Goal: Obtain resource: Obtain resource

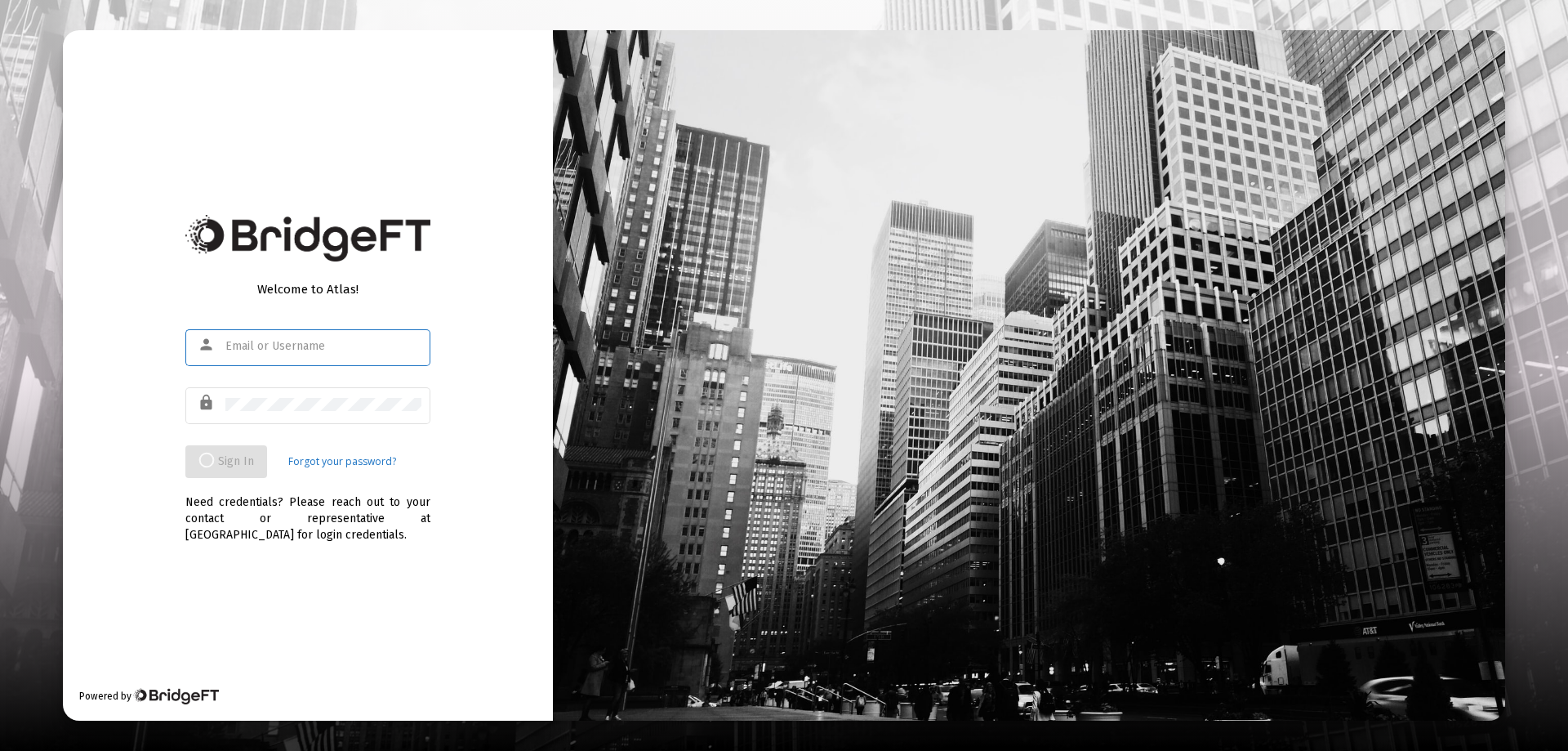
type input "[EMAIL_ADDRESS][DOMAIN_NAME]"
click at [483, 244] on div "Welcome to Atlas! person [EMAIL_ADDRESS][DOMAIN_NAME] lock Sign In Forgot your …" at bounding box center [308, 376] width 490 height 691
click at [414, 590] on div "Welcome to Atlas! person [EMAIL_ADDRESS][DOMAIN_NAME] lock Sign In Forgot your …" at bounding box center [308, 376] width 490 height 691
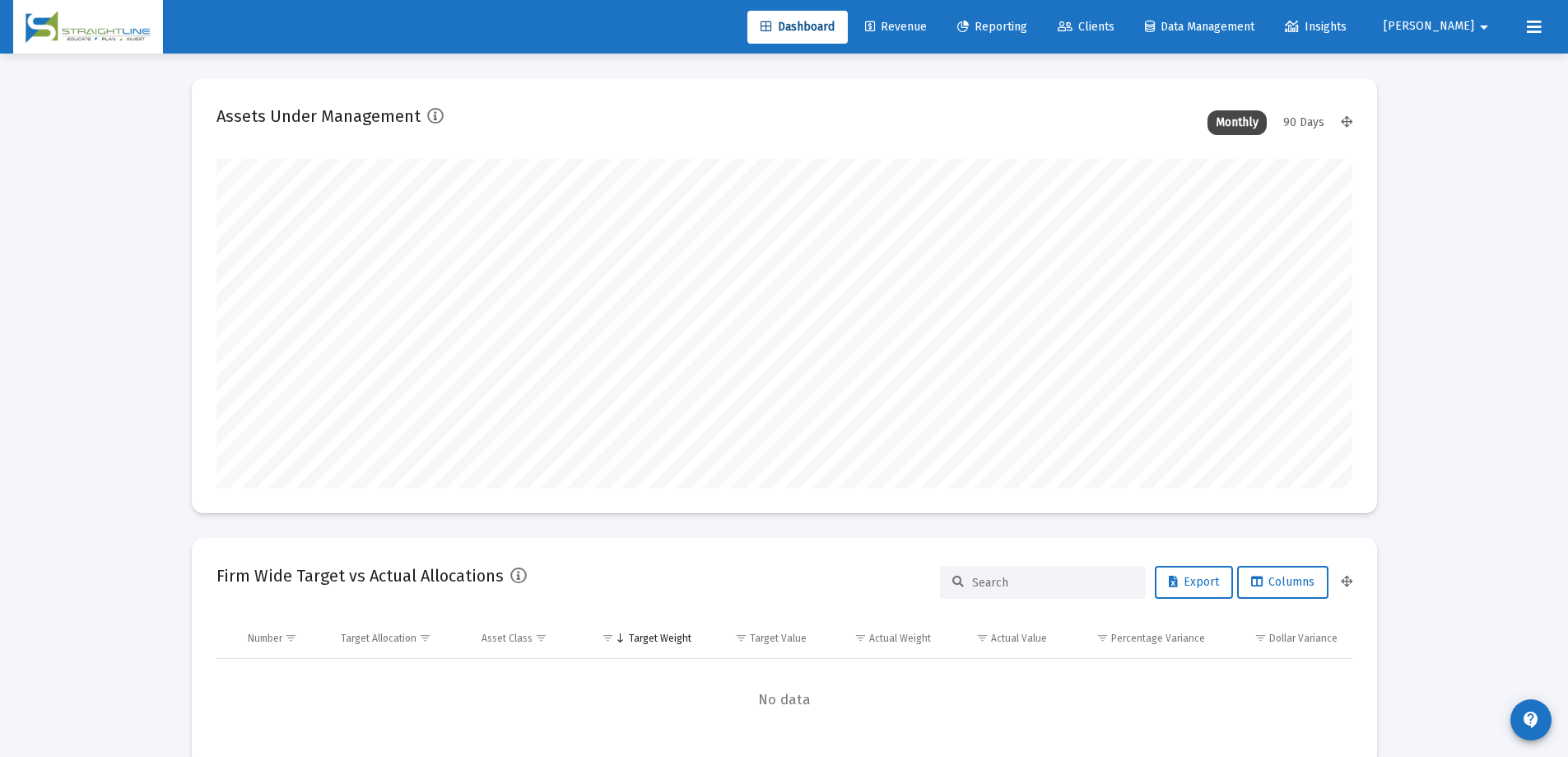
scroll to position [329, 611]
type input "[DATE]"
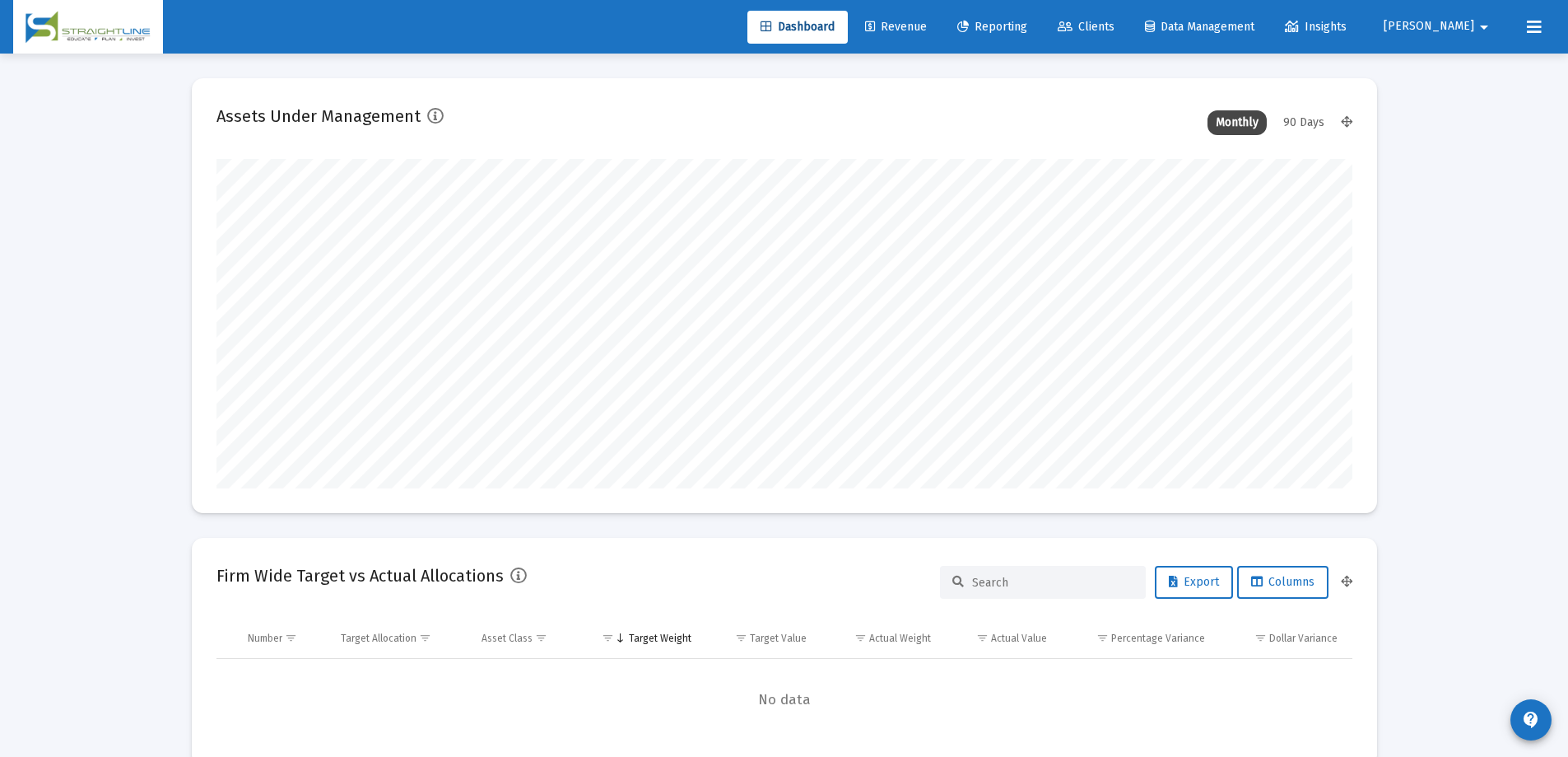
click at [1027, 25] on span "Reporting" at bounding box center [993, 27] width 70 height 14
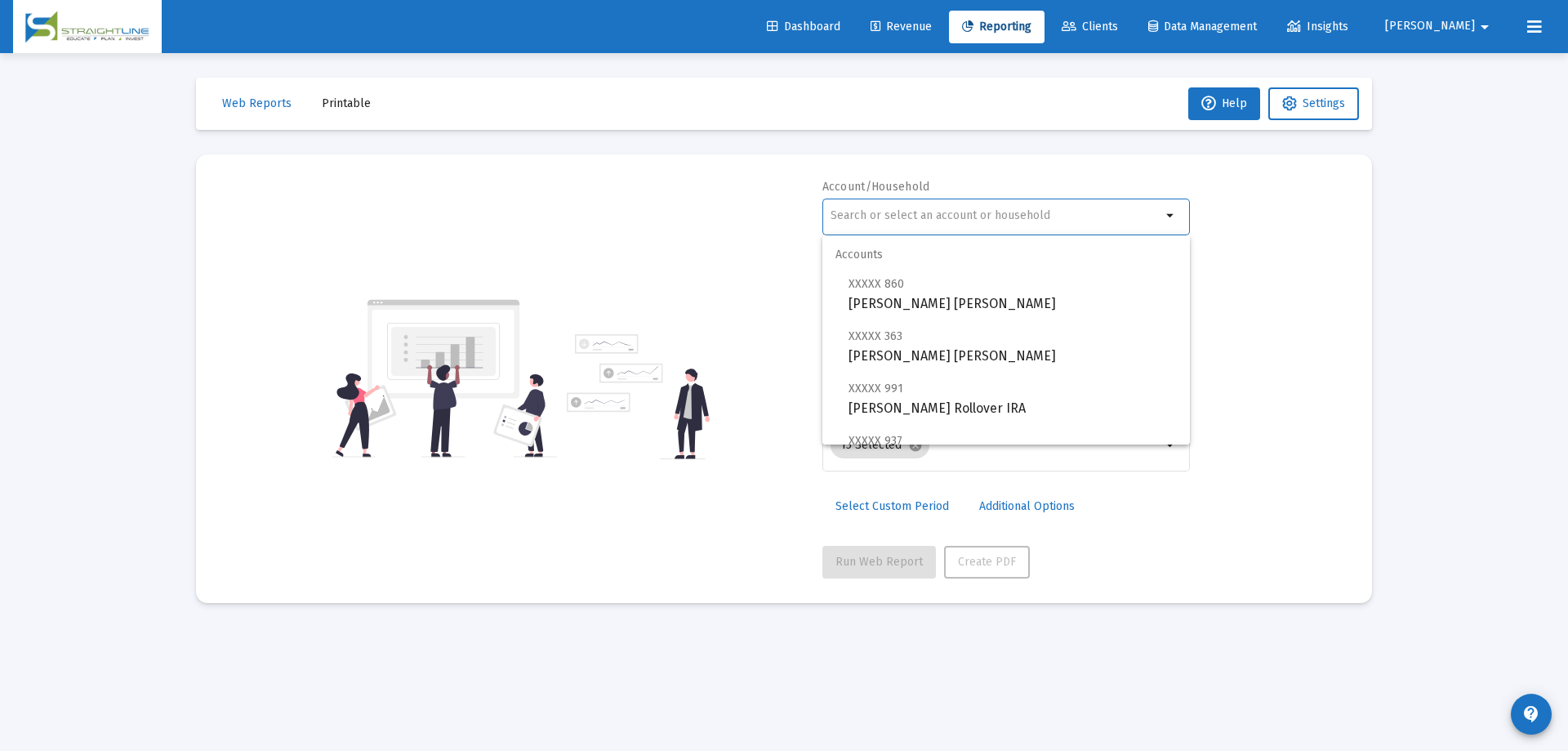
click at [930, 216] on input "text" at bounding box center [996, 216] width 331 height 13
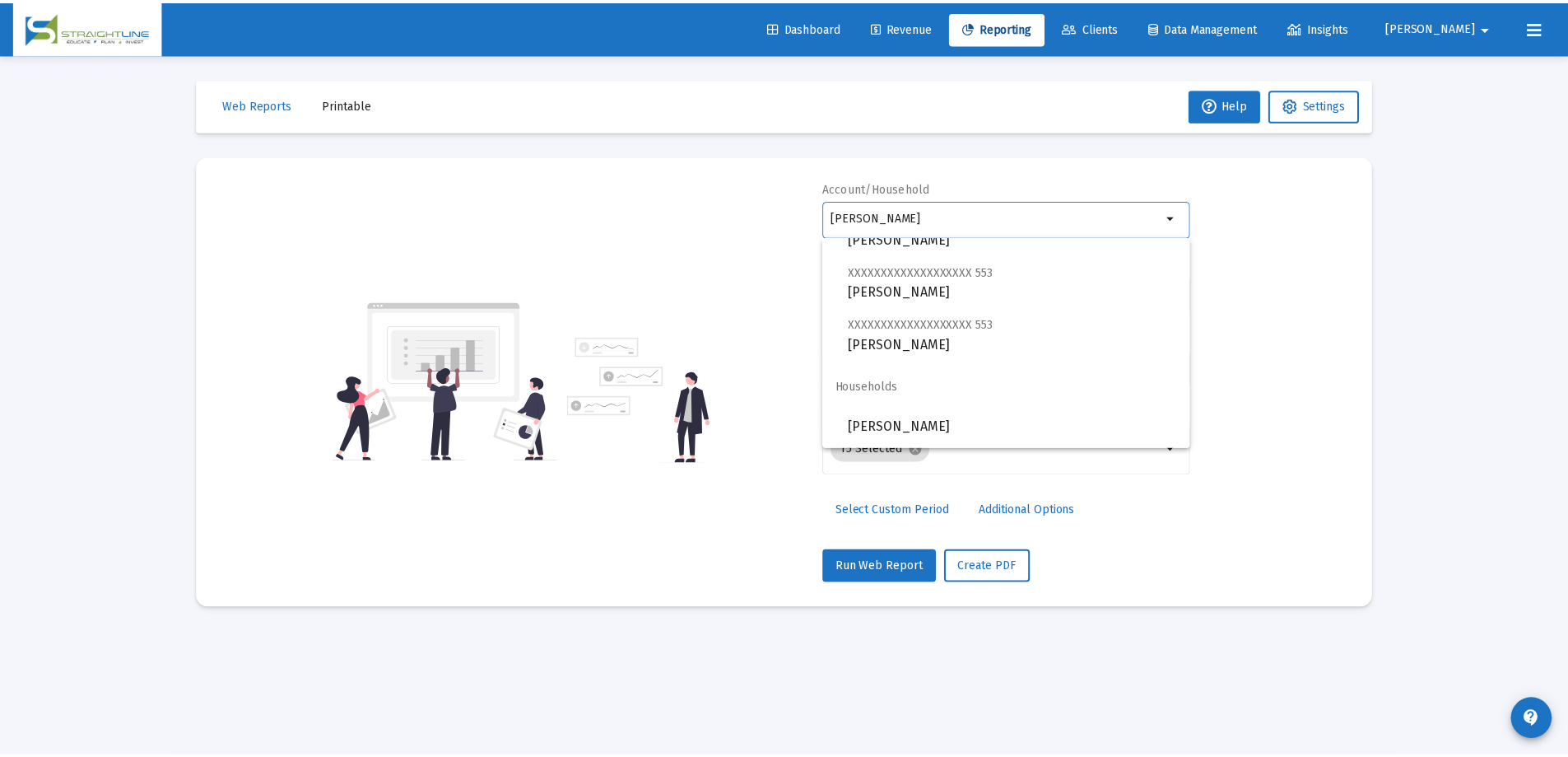
scroll to position [1071, 0]
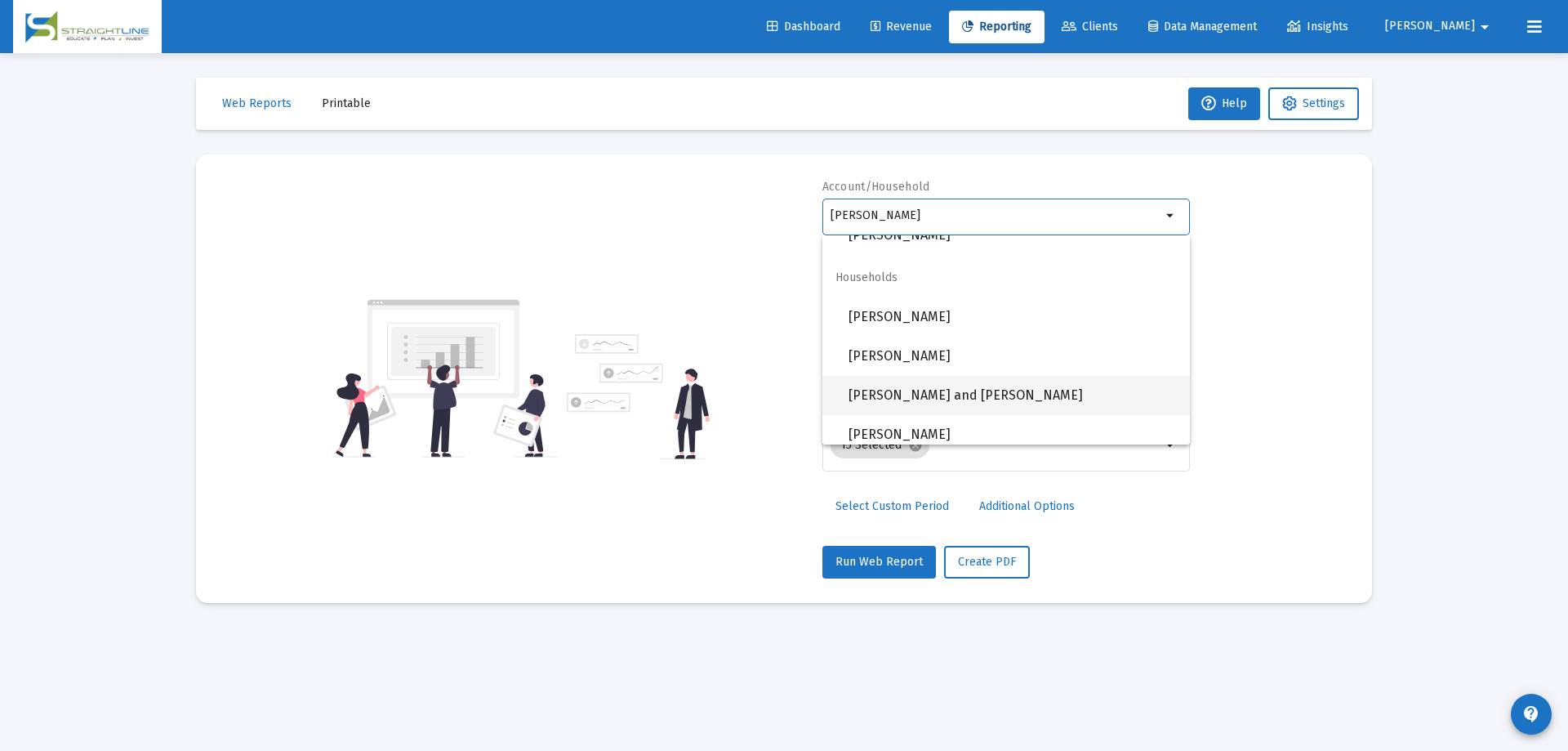
click at [977, 401] on span "[PERSON_NAME] and [PERSON_NAME]" at bounding box center [1012, 395] width 328 height 40
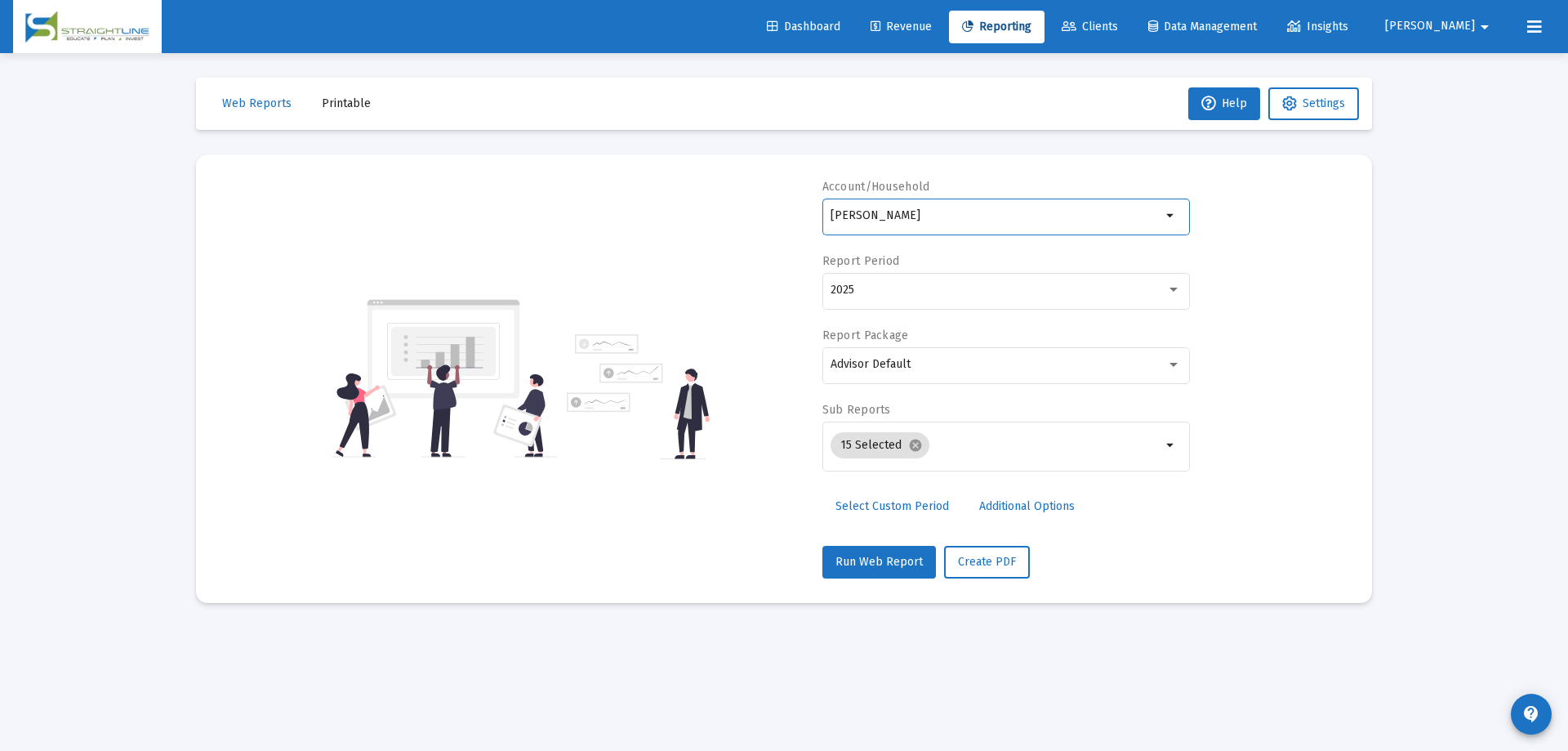
type input "[PERSON_NAME] and [PERSON_NAME]"
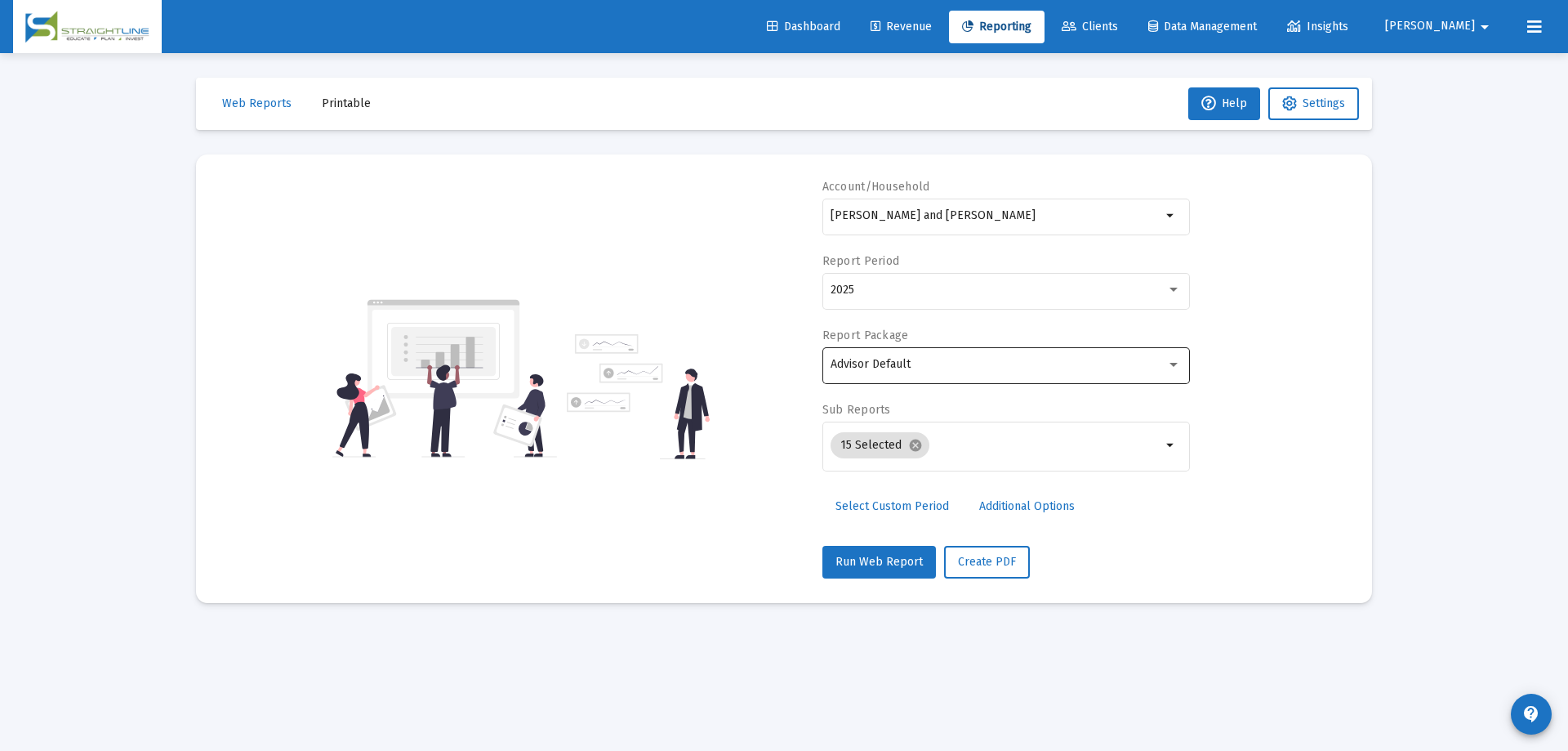
click at [956, 372] on div "Advisor Default" at bounding box center [1006, 363] width 350 height 40
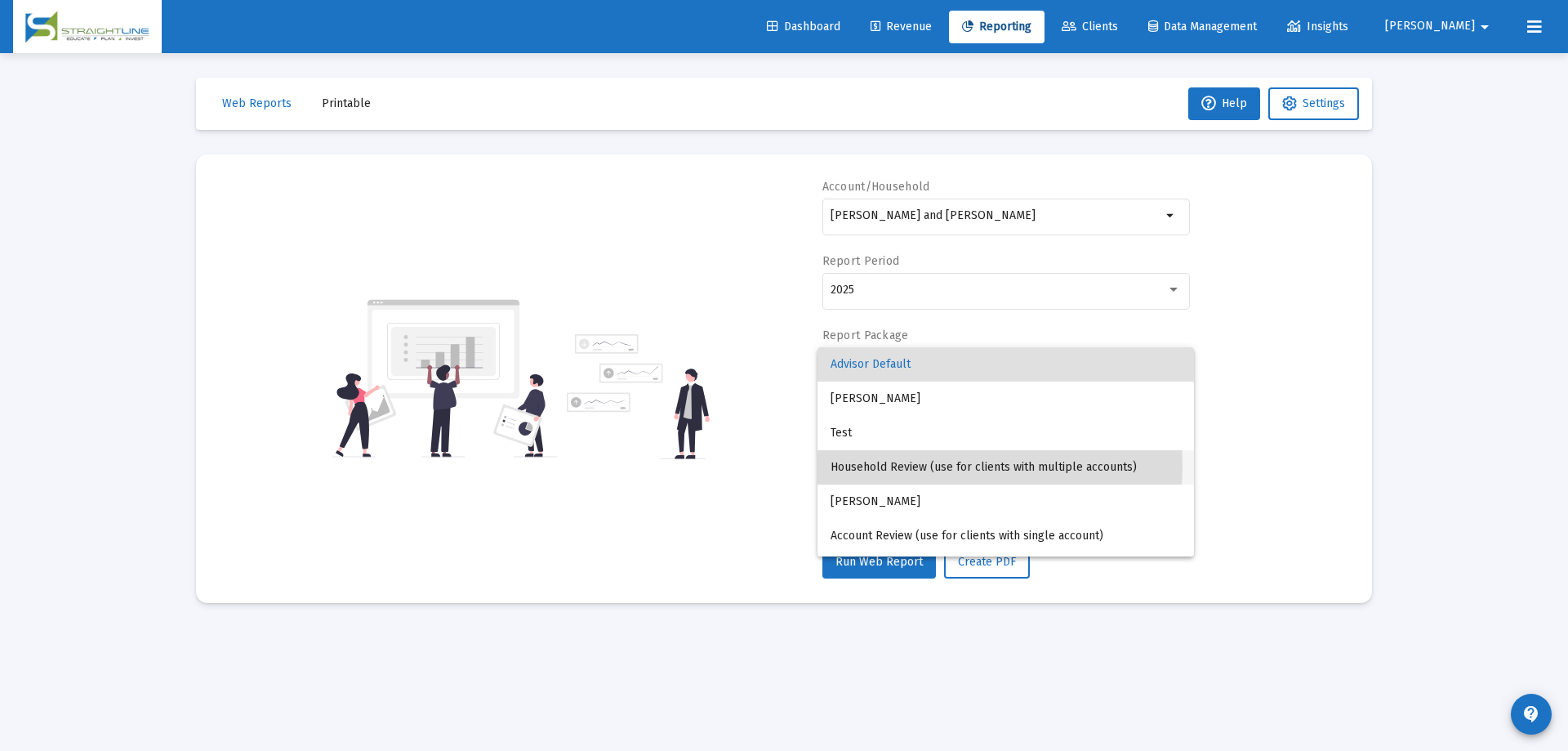
click at [932, 466] on span "Household Review (use for clients with multiple accounts)" at bounding box center [1006, 467] width 350 height 34
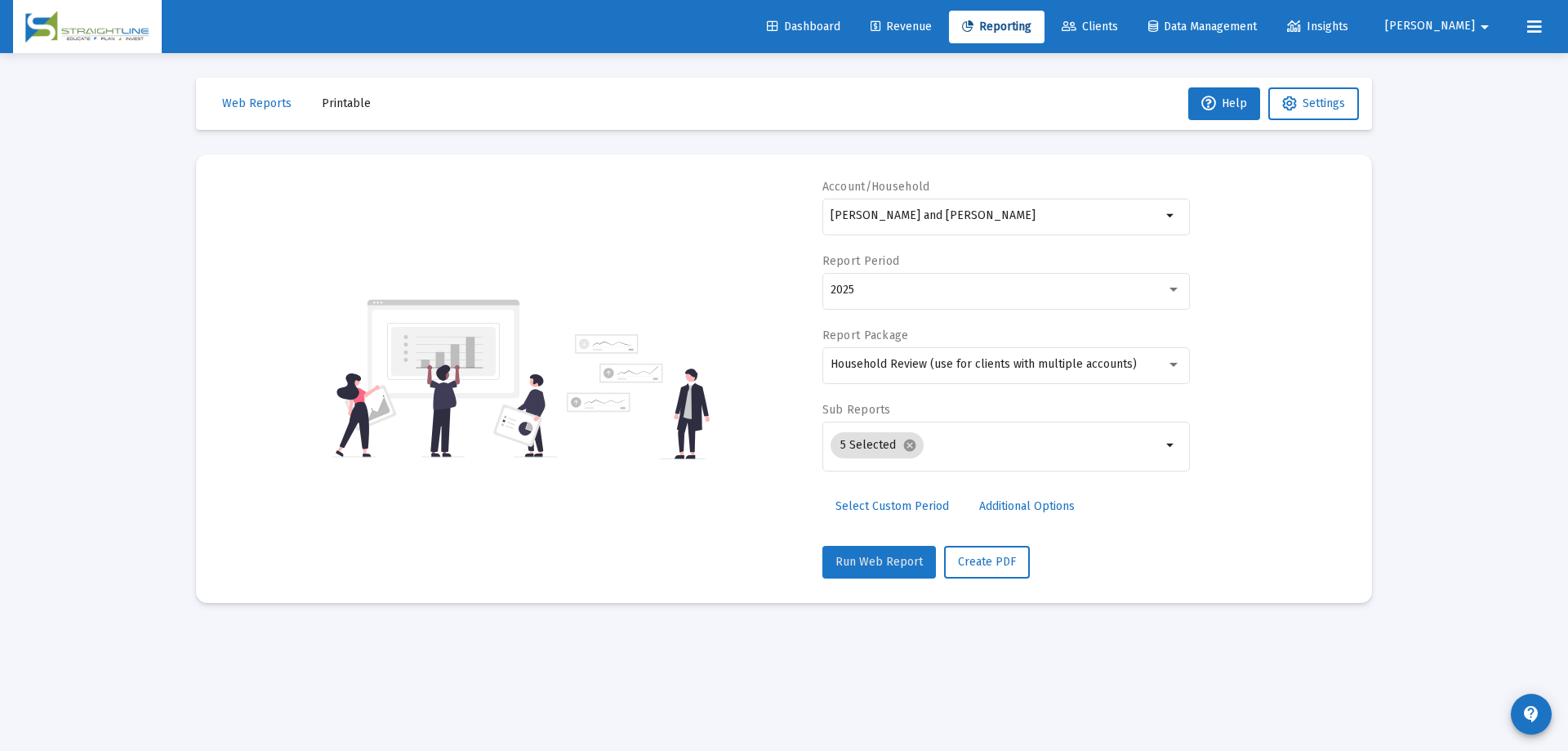
click at [881, 561] on span "Run Web Report" at bounding box center [879, 561] width 87 height 14
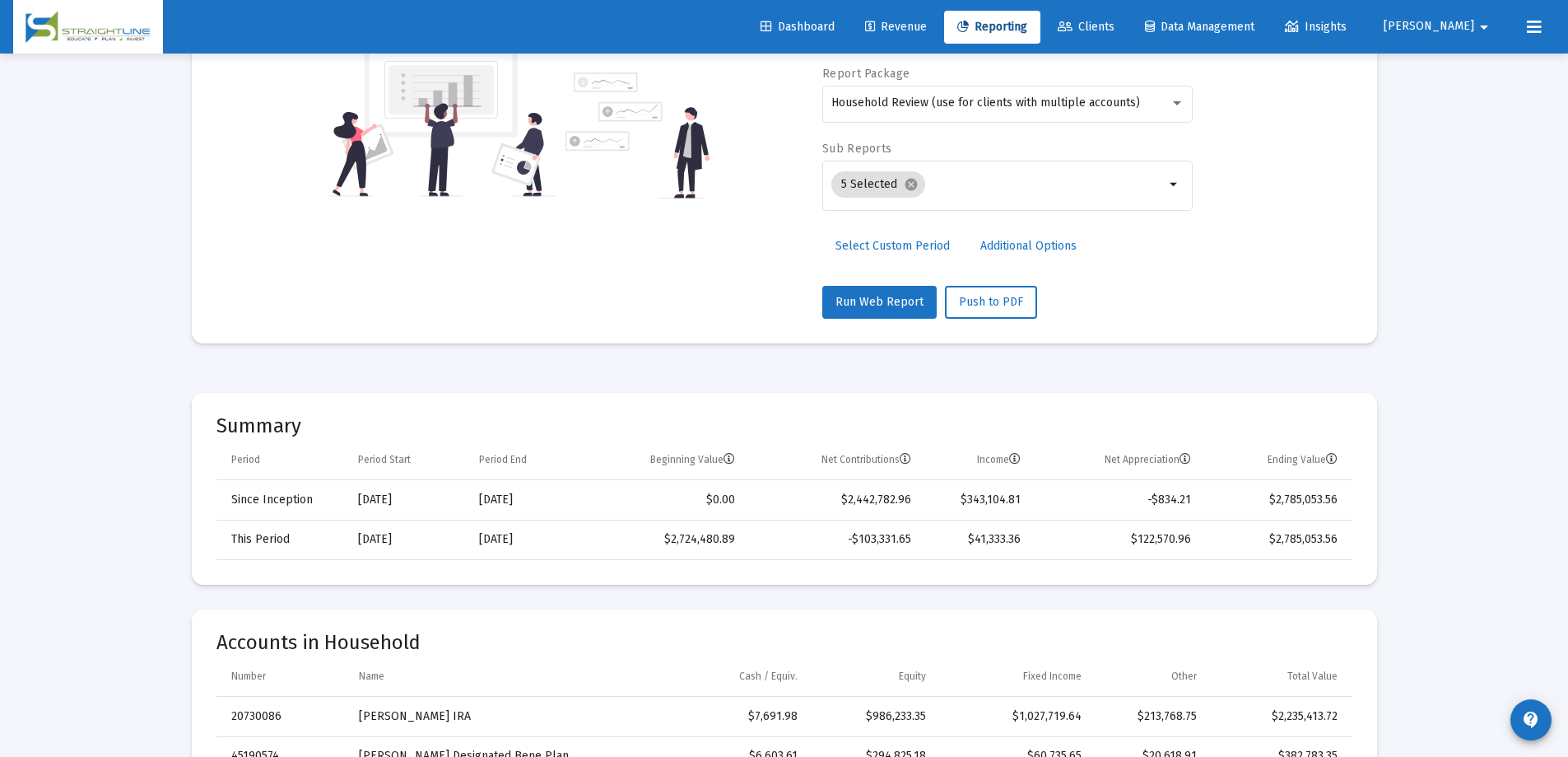
scroll to position [247, 0]
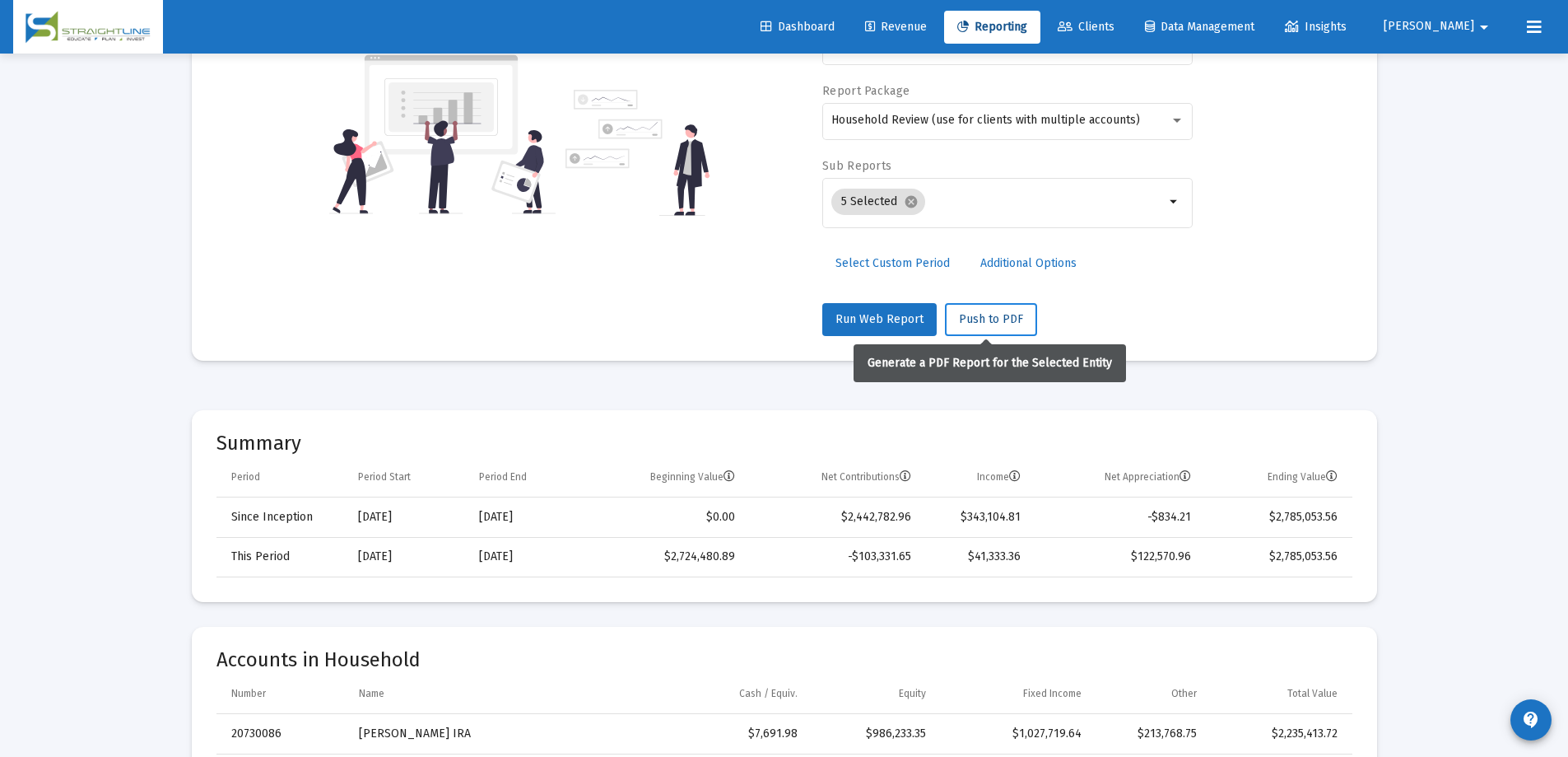
click at [989, 315] on span "Push to PDF" at bounding box center [991, 319] width 64 height 14
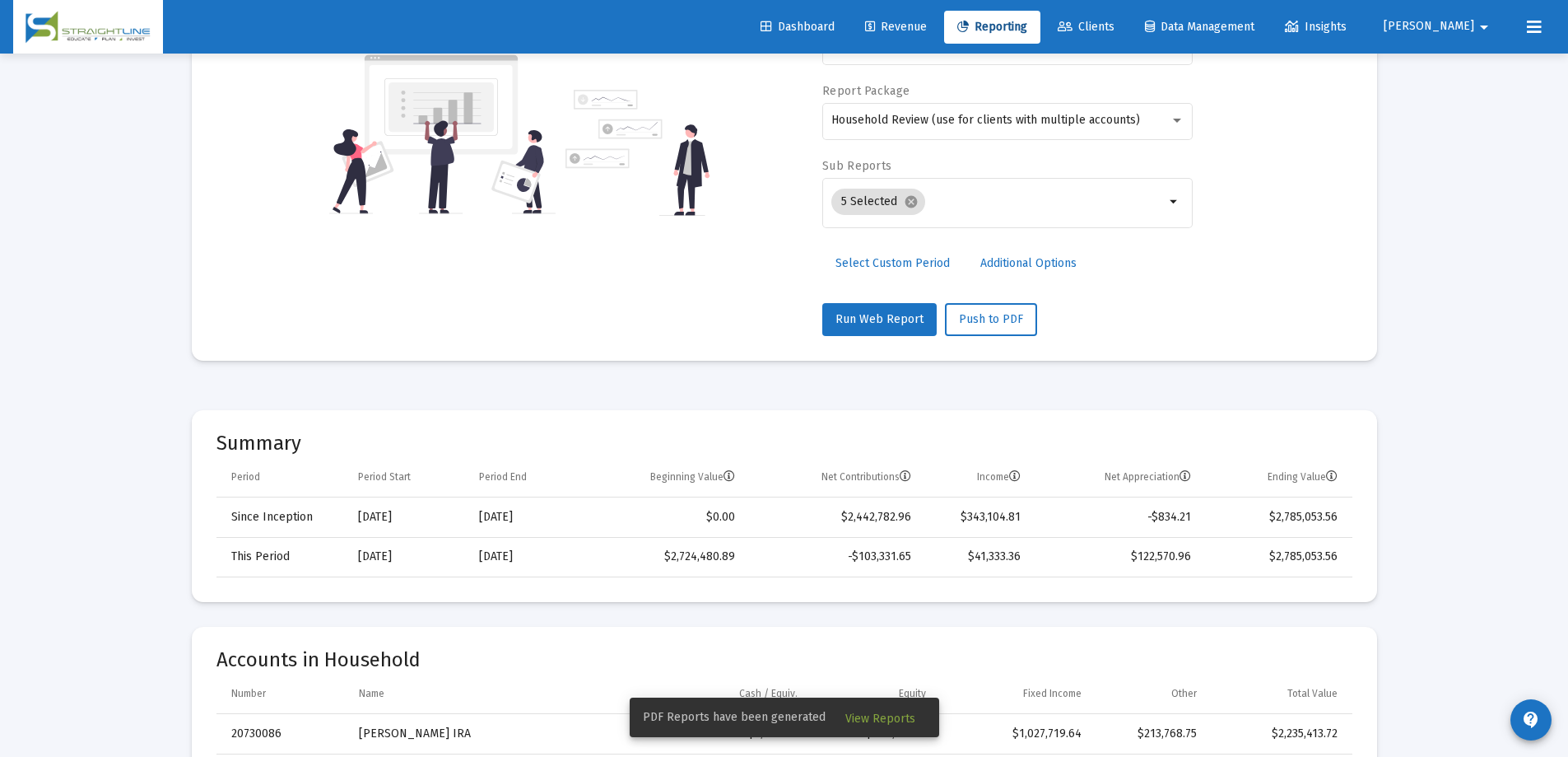
click at [870, 718] on span "View Reports" at bounding box center [881, 718] width 70 height 14
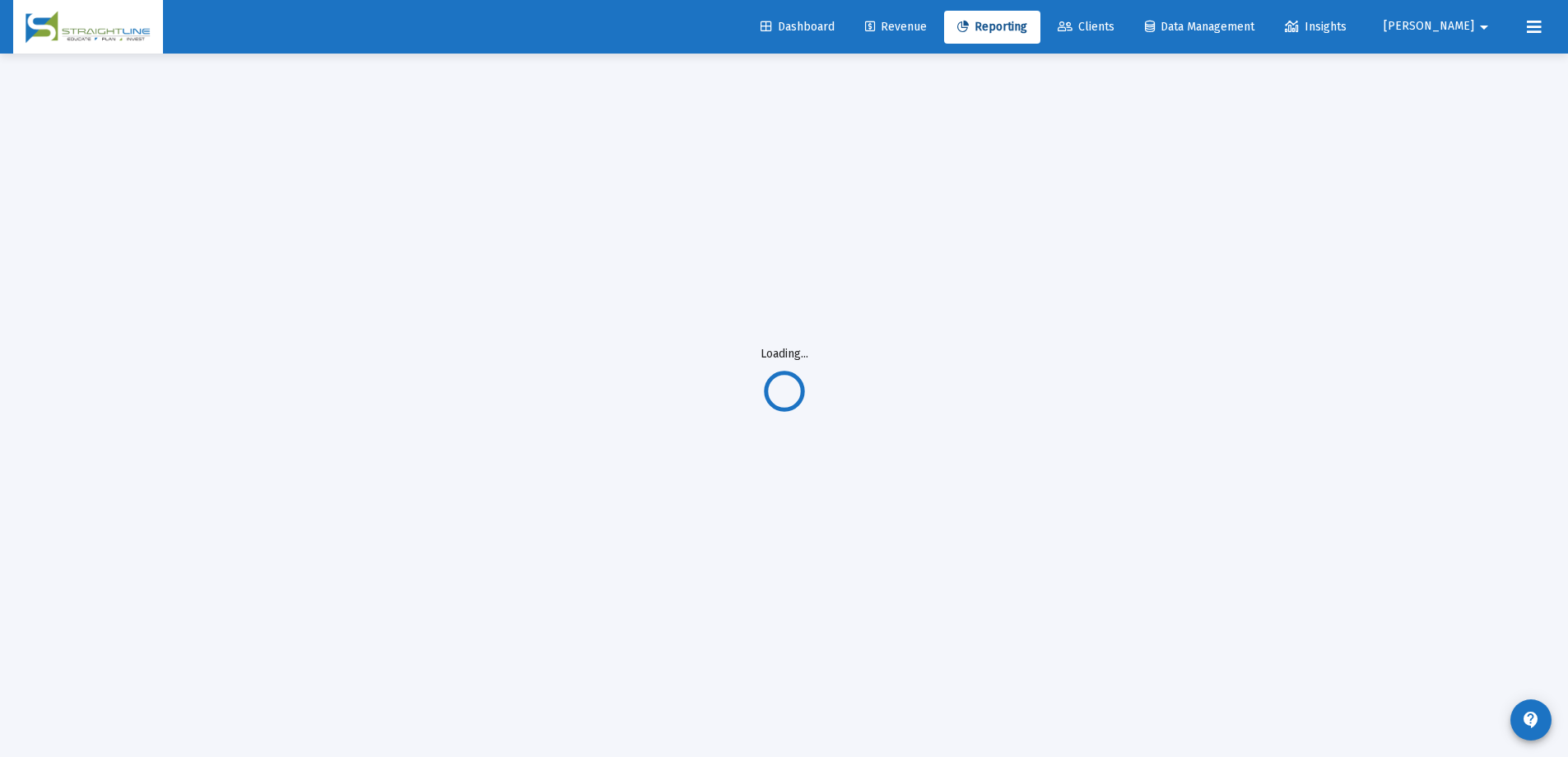
scroll to position [53, 0]
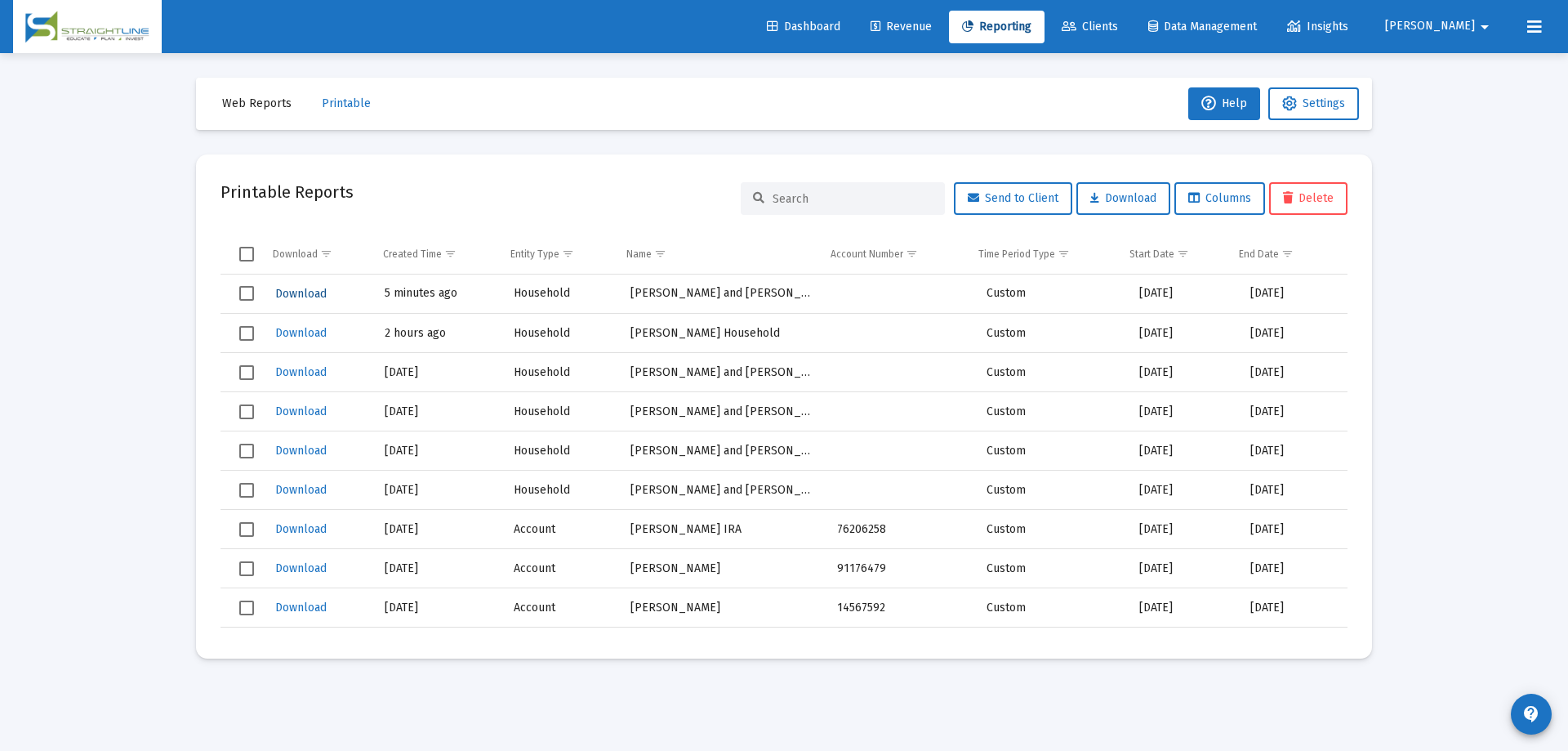
click at [297, 296] on span "Download" at bounding box center [301, 294] width 52 height 14
click at [1481, 39] on mat-icon "arrow_drop_down" at bounding box center [1484, 26] width 20 height 33
click at [1481, 107] on button "Logout" at bounding box center [1475, 109] width 97 height 40
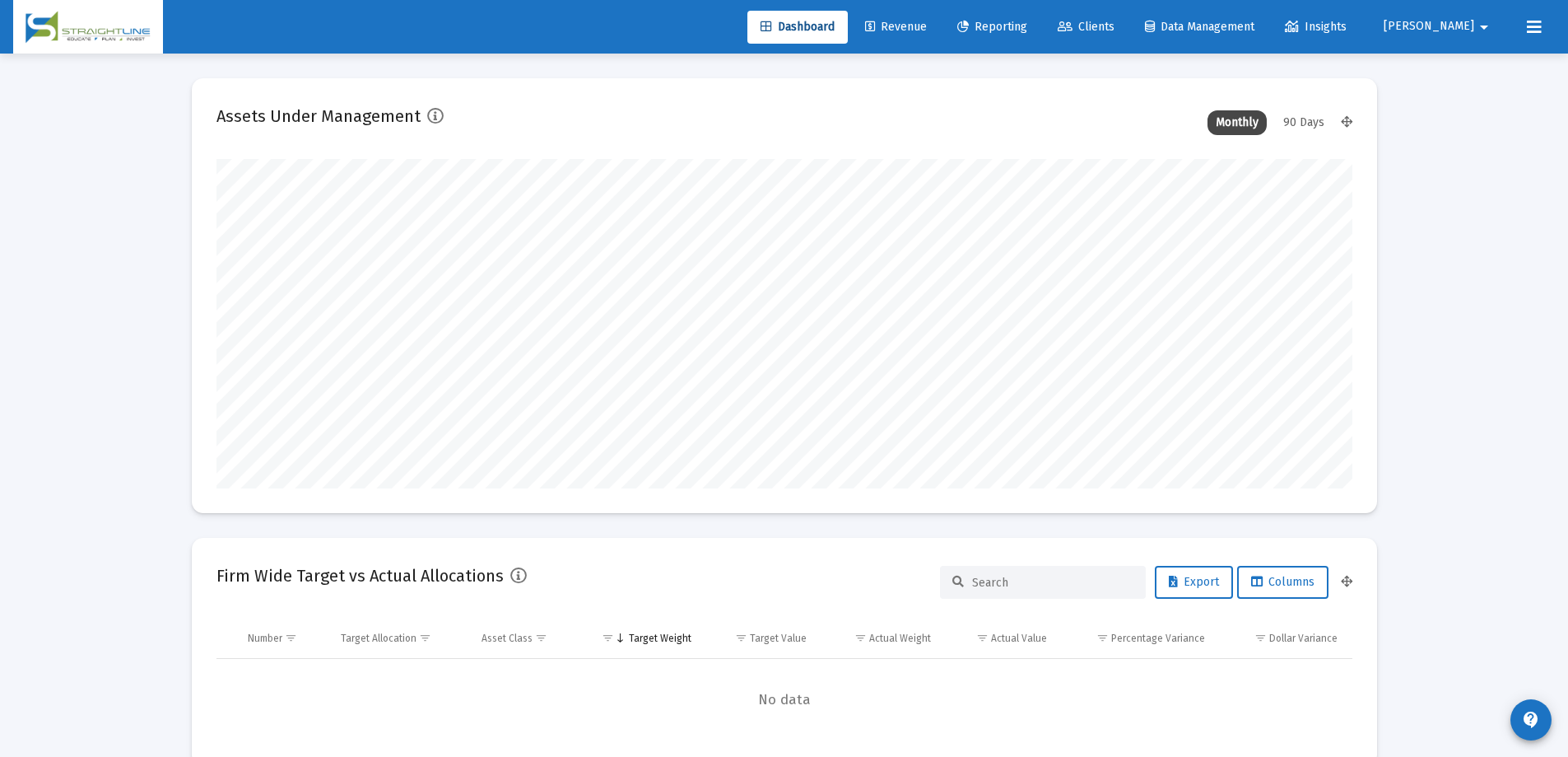
scroll to position [329, 611]
